Goal: Task Accomplishment & Management: Use online tool/utility

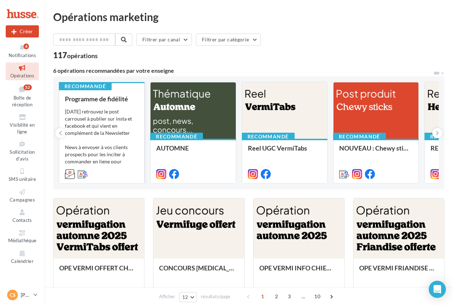
click at [81, 107] on div "Programme de fidélité Aujourd'hui retrouvez le post carrousel à publier sur ins…" at bounding box center [101, 136] width 73 height 82
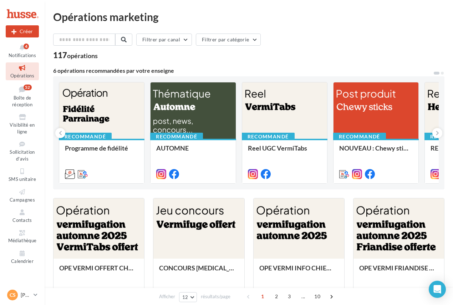
click at [22, 49] on icon at bounding box center [22, 47] width 29 height 8
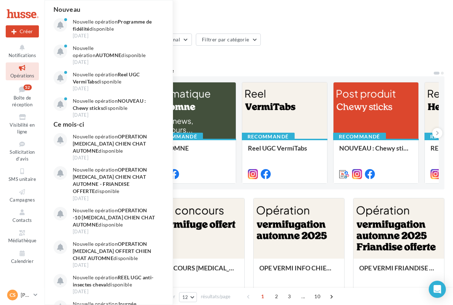
click at [22, 49] on icon at bounding box center [22, 47] width 29 height 8
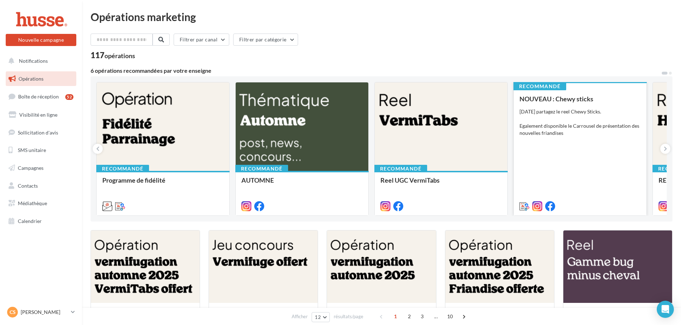
click at [581, 140] on div "NOUVEAU : Chewy sticks [DATE] partagez le reel Chewy Sticks. Egalement disponib…" at bounding box center [579, 152] width 121 height 114
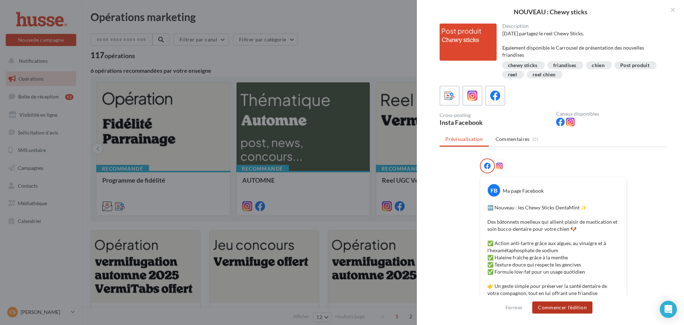
click at [573, 306] on button "Commencer l'édition" at bounding box center [562, 307] width 60 height 12
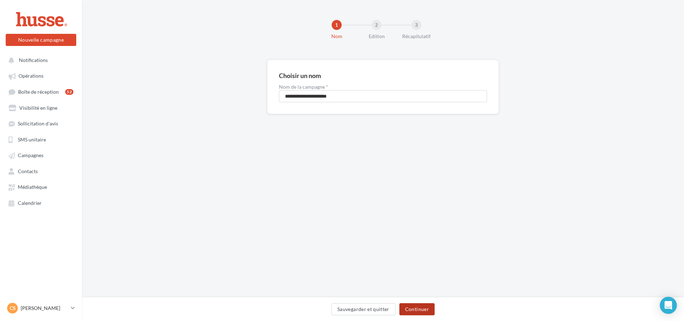
click at [424, 310] on button "Continuer" at bounding box center [417, 309] width 35 height 12
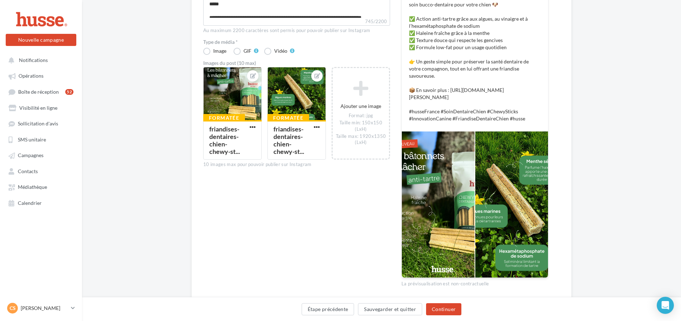
scroll to position [175, 0]
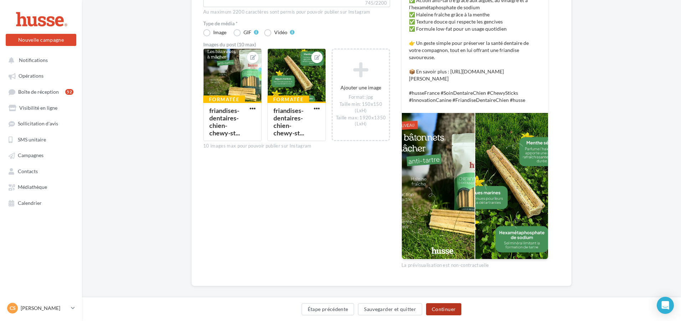
click at [456, 308] on button "Continuer" at bounding box center [443, 309] width 35 height 12
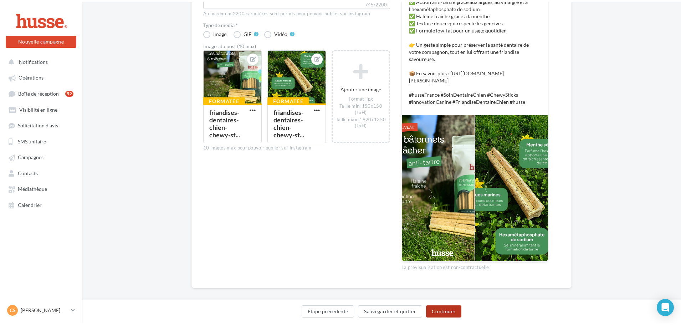
scroll to position [0, 0]
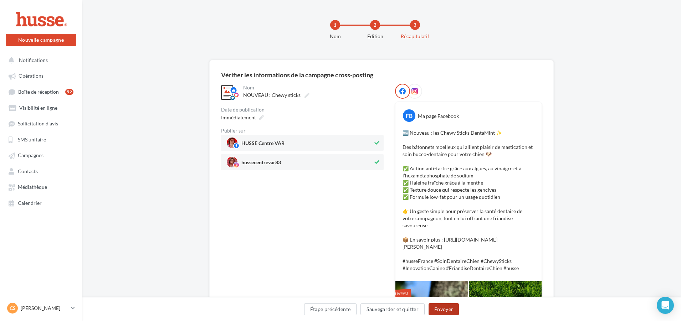
click at [456, 308] on button "Envoyer" at bounding box center [443, 309] width 30 height 12
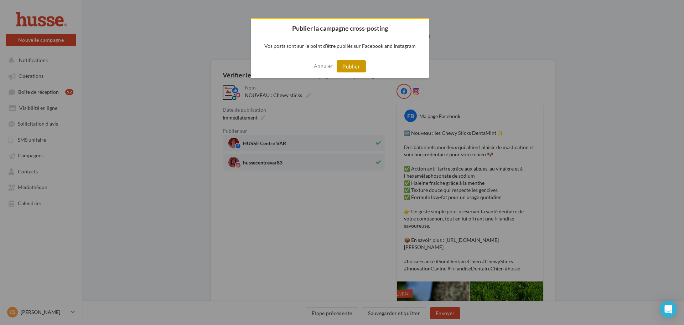
click at [356, 67] on button "Publier" at bounding box center [351, 66] width 29 height 12
